Goal: Navigation & Orientation: Find specific page/section

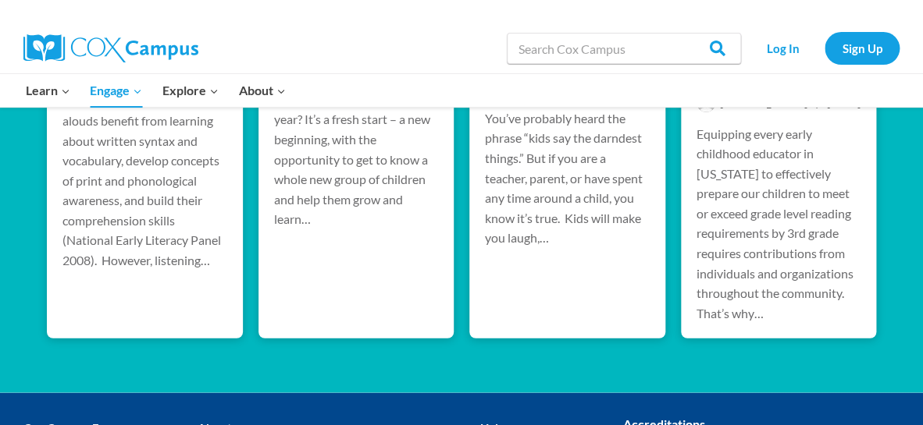
scroll to position [3220, 0]
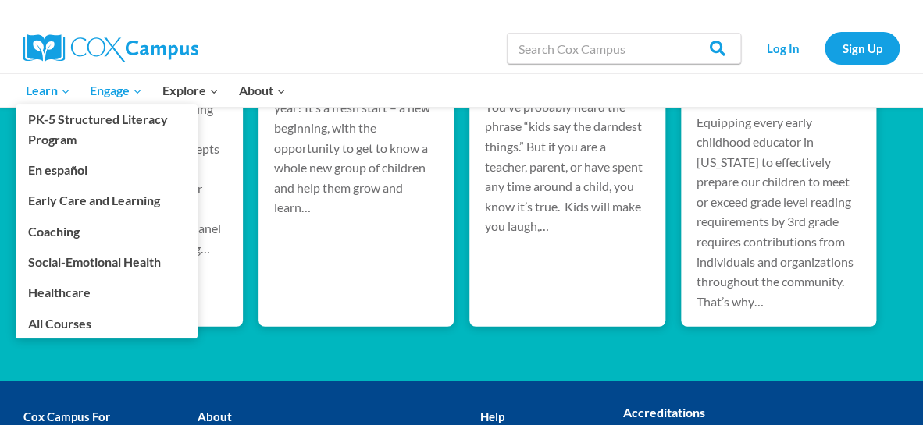
click at [55, 91] on span "Learn Expand" at bounding box center [48, 90] width 44 height 20
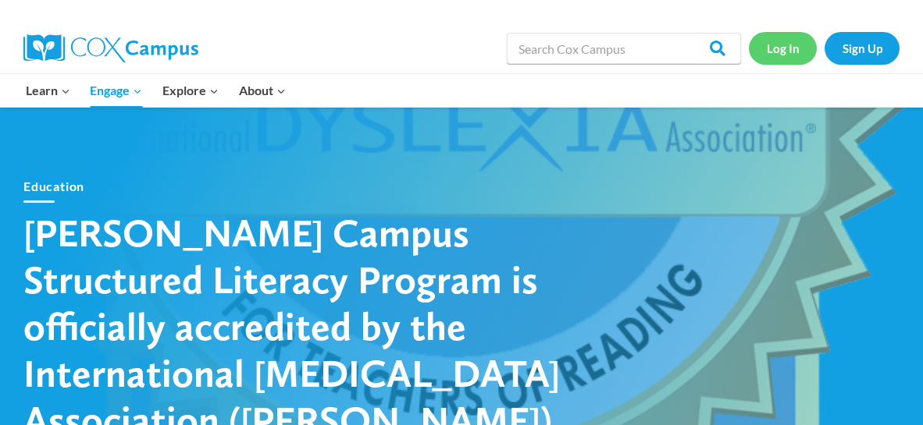
scroll to position [3220, 0]
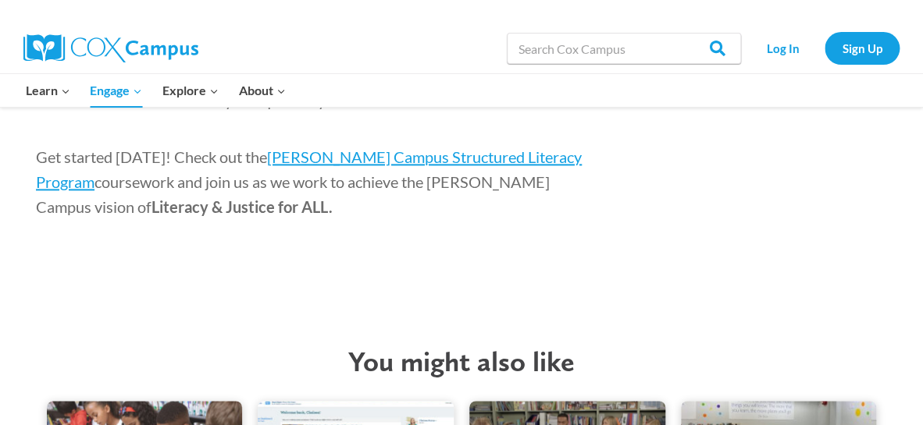
scroll to position [2659, 0]
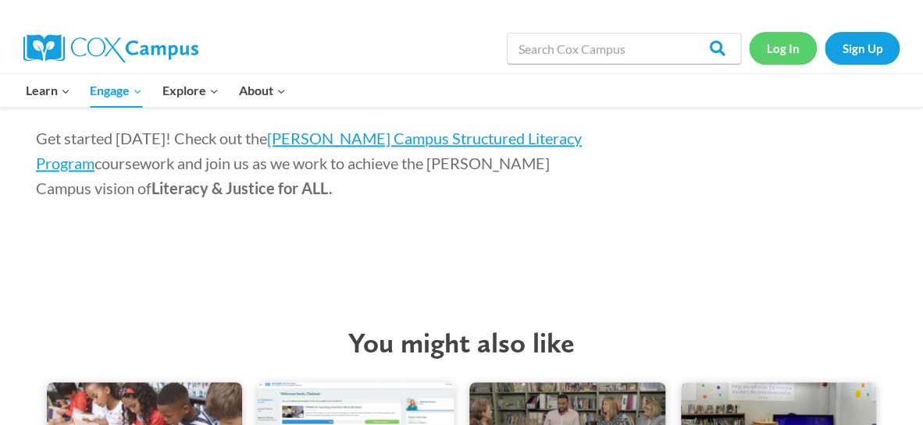
click at [785, 49] on link "Log In" at bounding box center [783, 48] width 68 height 32
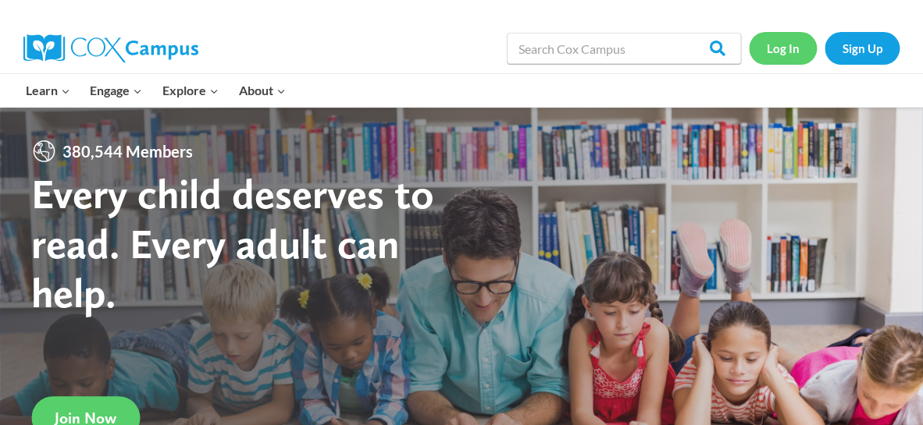
click at [780, 46] on link "Log In" at bounding box center [783, 48] width 68 height 32
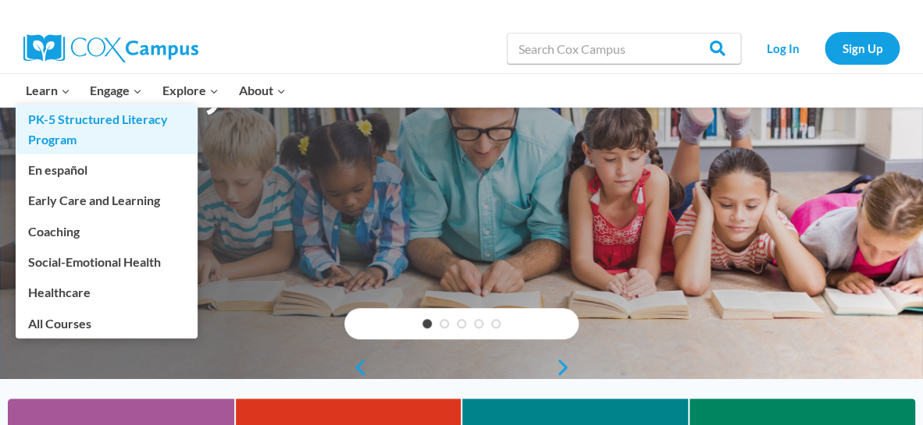
click at [73, 123] on link "PK-5 Structured Literacy Program" at bounding box center [107, 130] width 182 height 50
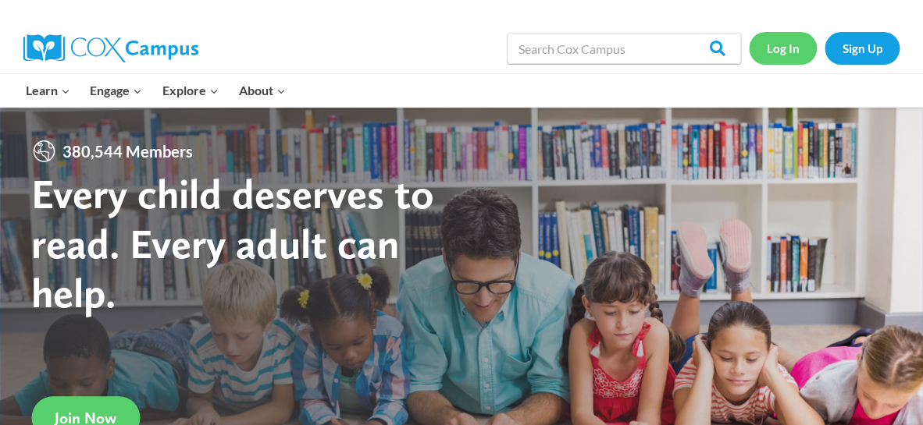
click at [781, 44] on link "Log In" at bounding box center [783, 48] width 68 height 32
